Goal: Information Seeking & Learning: Learn about a topic

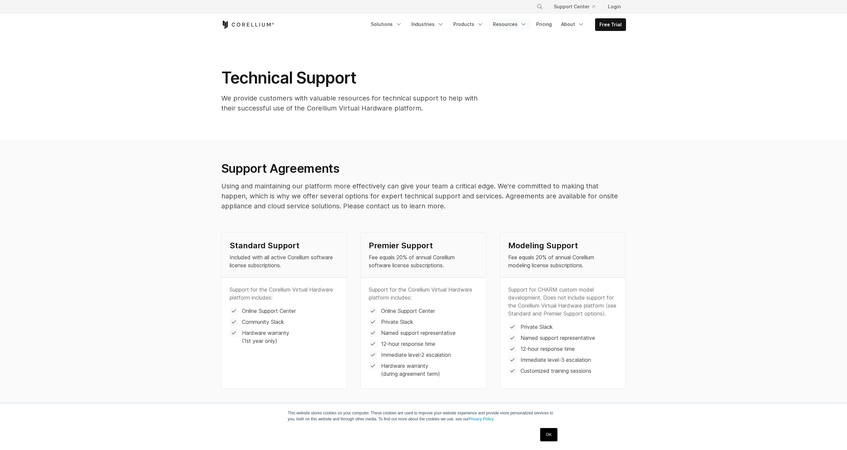
click at [514, 26] on link "Resources" at bounding box center [510, 24] width 42 height 12
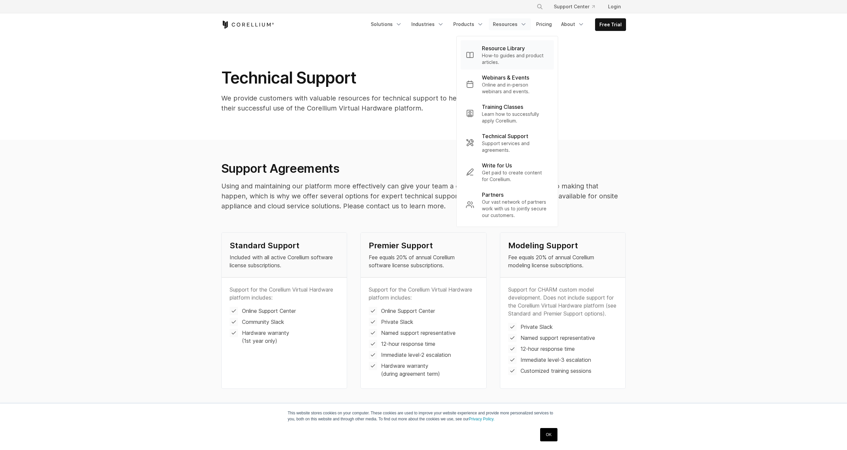
click at [512, 53] on p "How-to guides and product articles." at bounding box center [515, 58] width 67 height 13
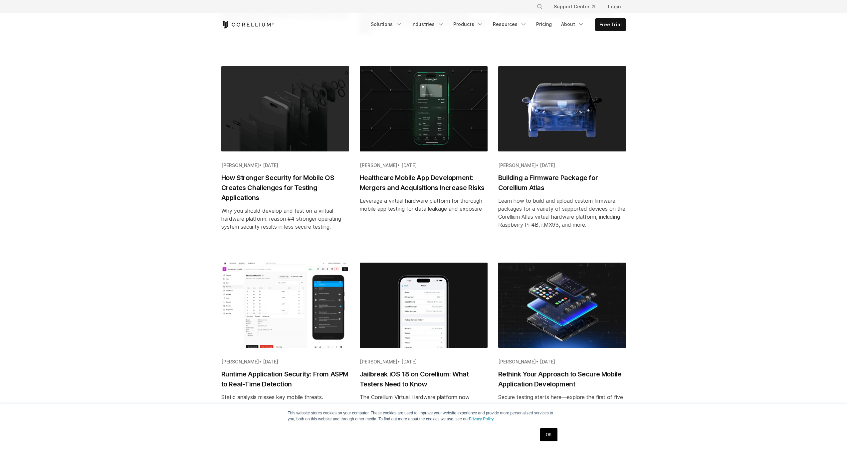
scroll to position [306, 0]
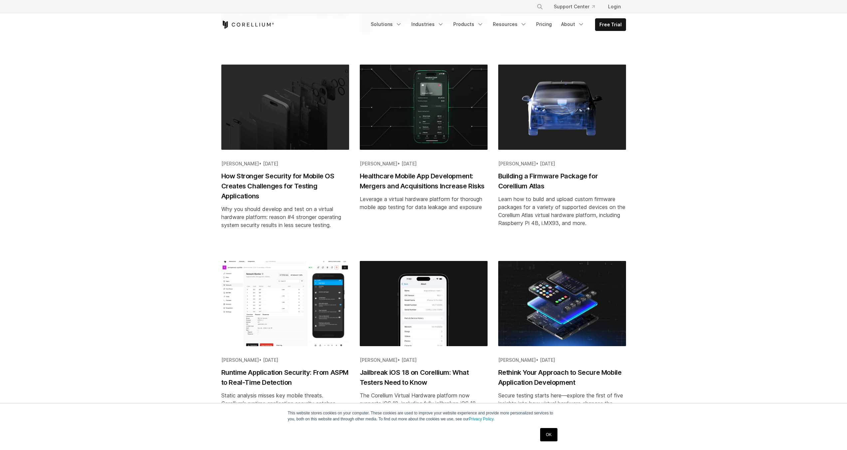
click at [540, 185] on h2 "Building a Firmware Package for Corellium Atlas" at bounding box center [562, 181] width 128 height 20
